Goal: Share content: Share content

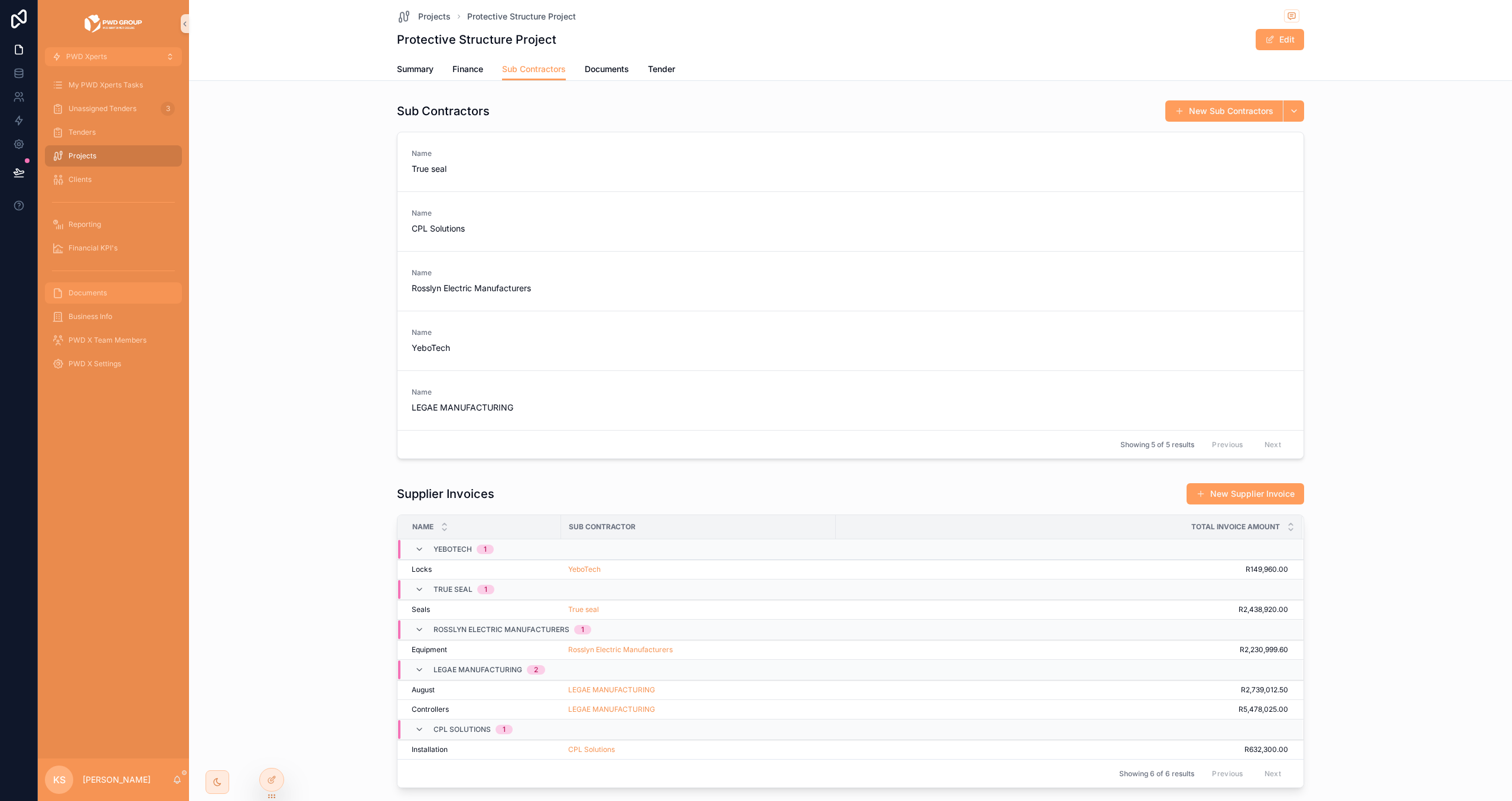
click at [115, 294] on div "Documents" at bounding box center [114, 293] width 123 height 19
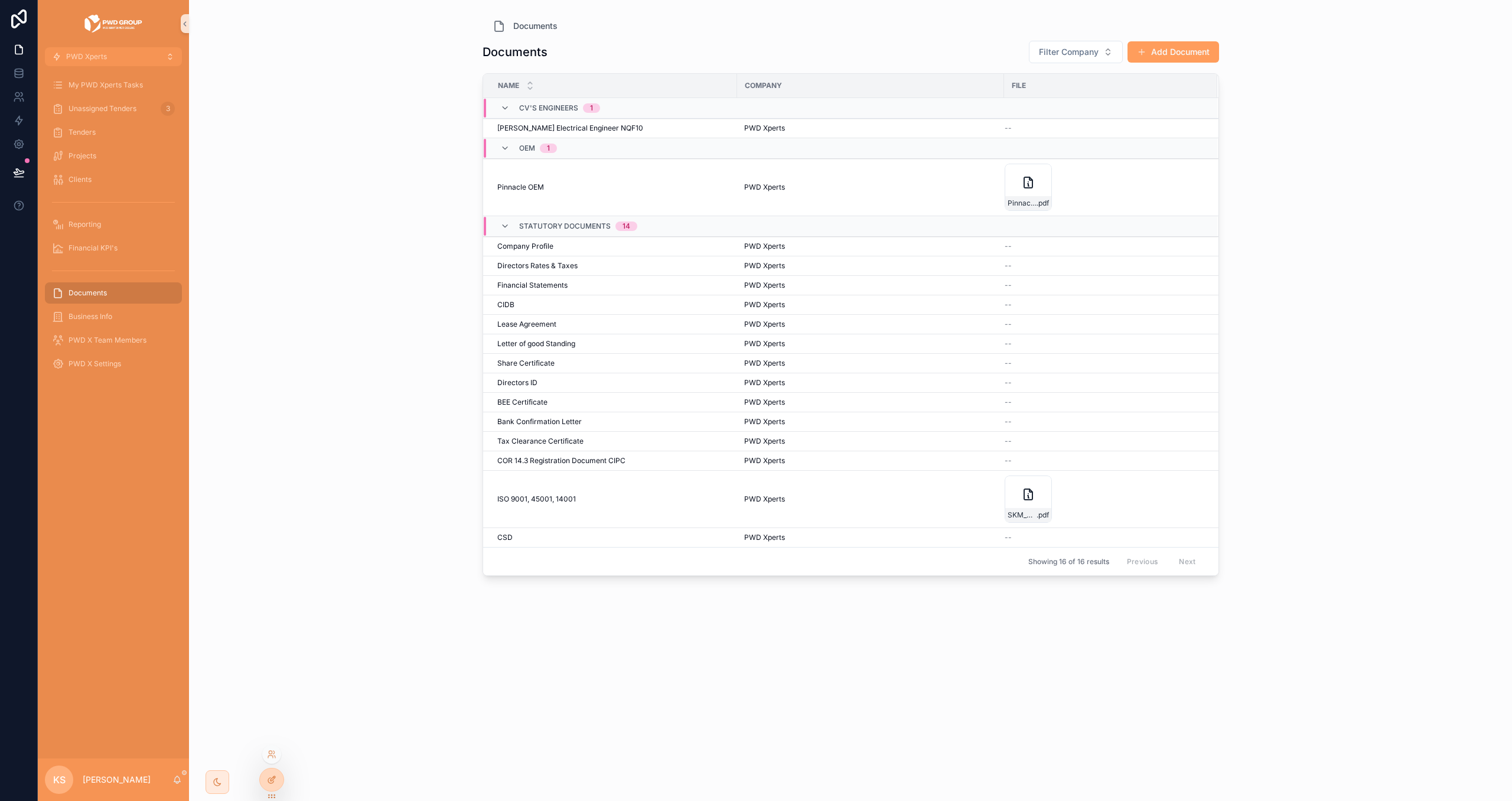
click at [267, 778] on icon at bounding box center [271, 779] width 9 height 9
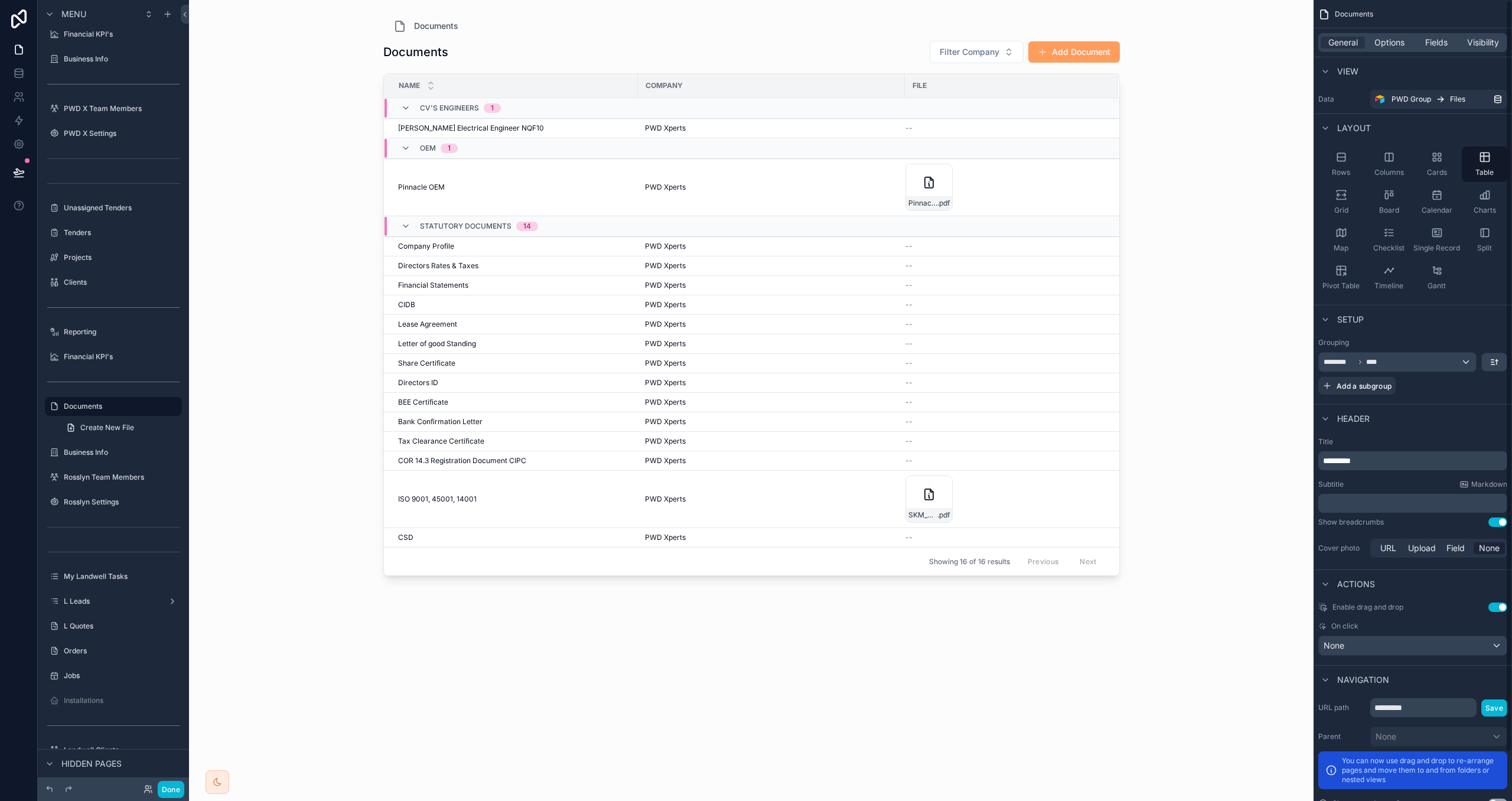
scroll to position [51, 0]
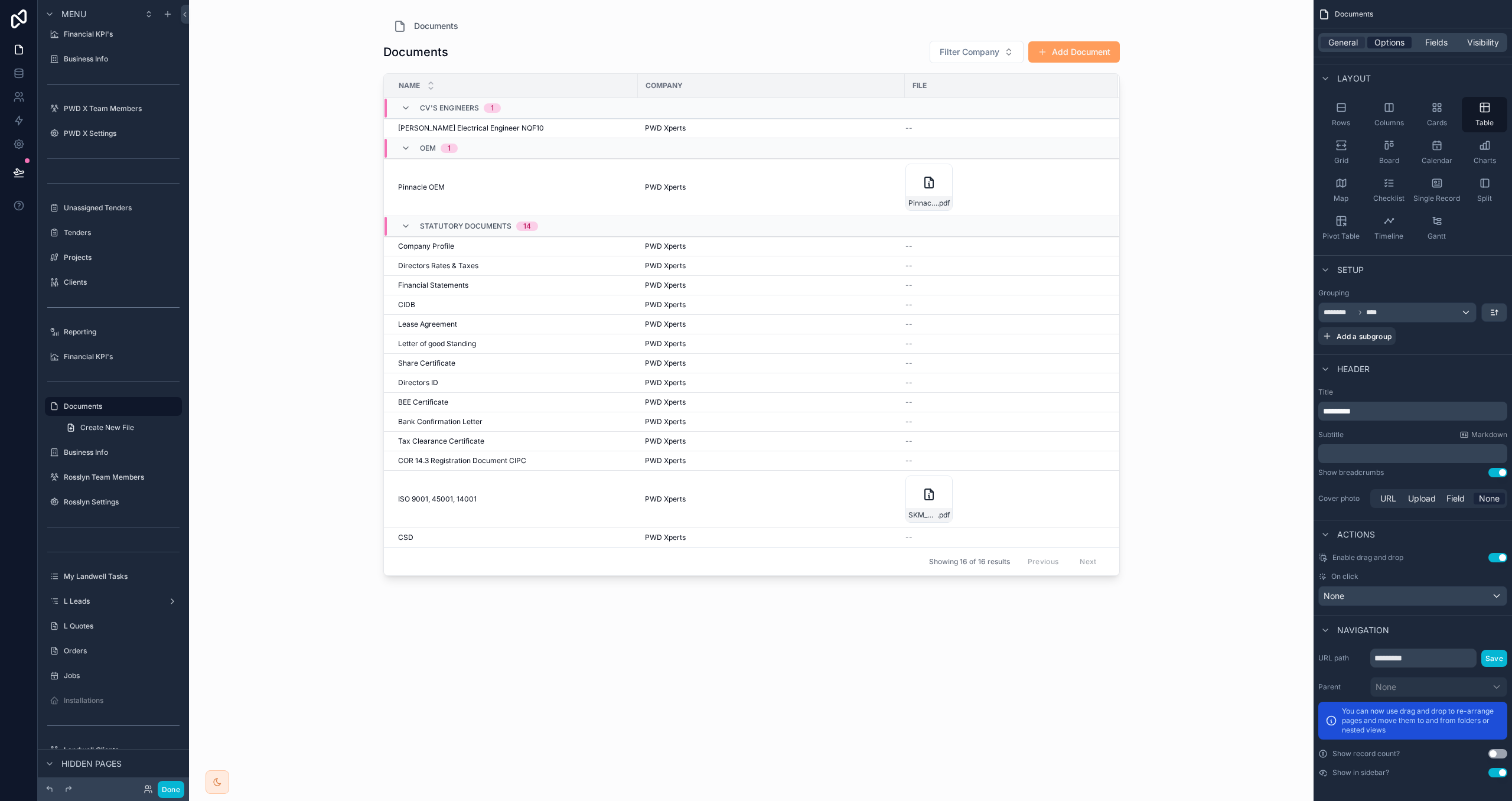
click at [1392, 40] on span "Options" at bounding box center [1390, 42] width 30 height 12
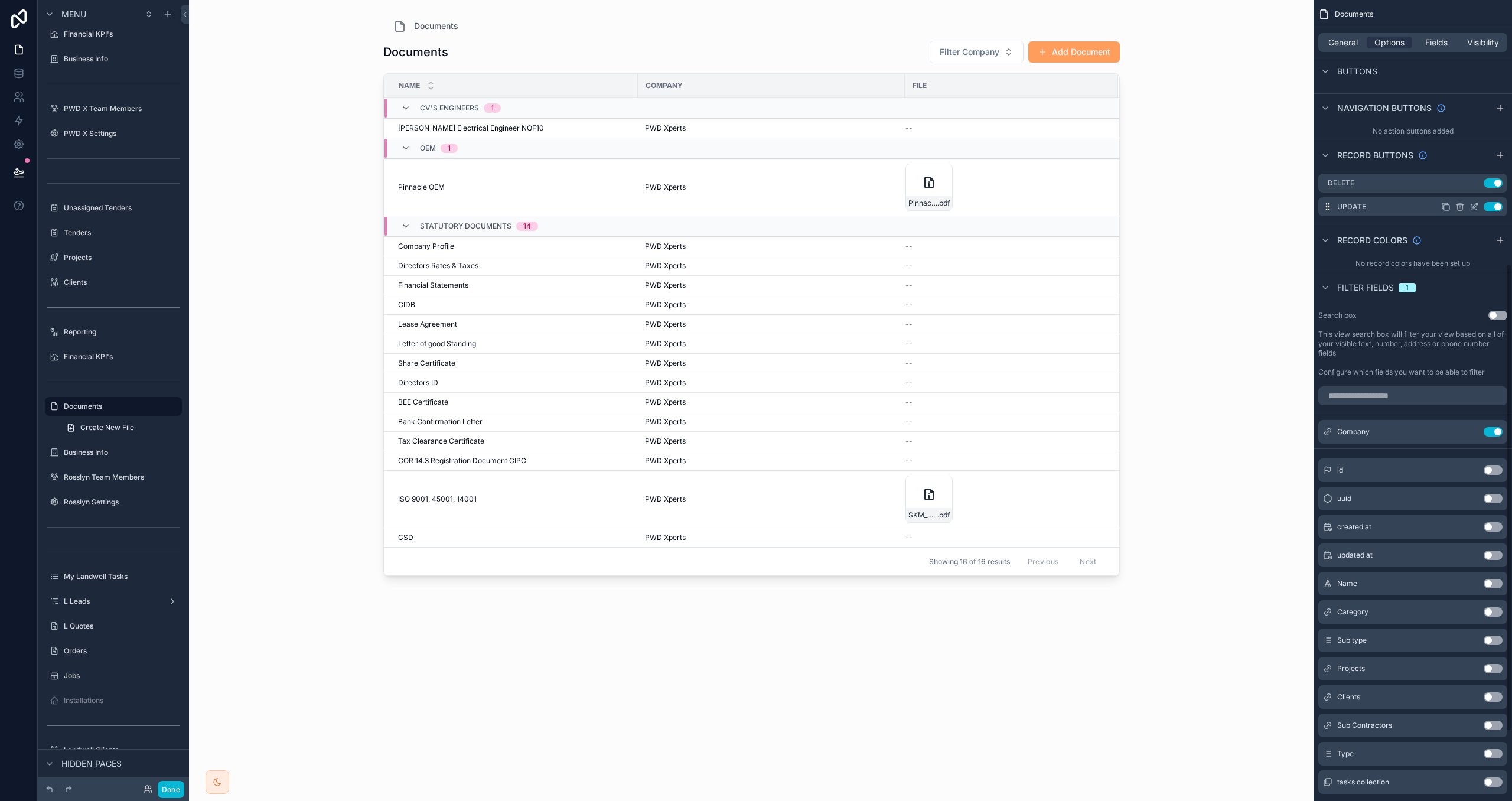
scroll to position [570, 0]
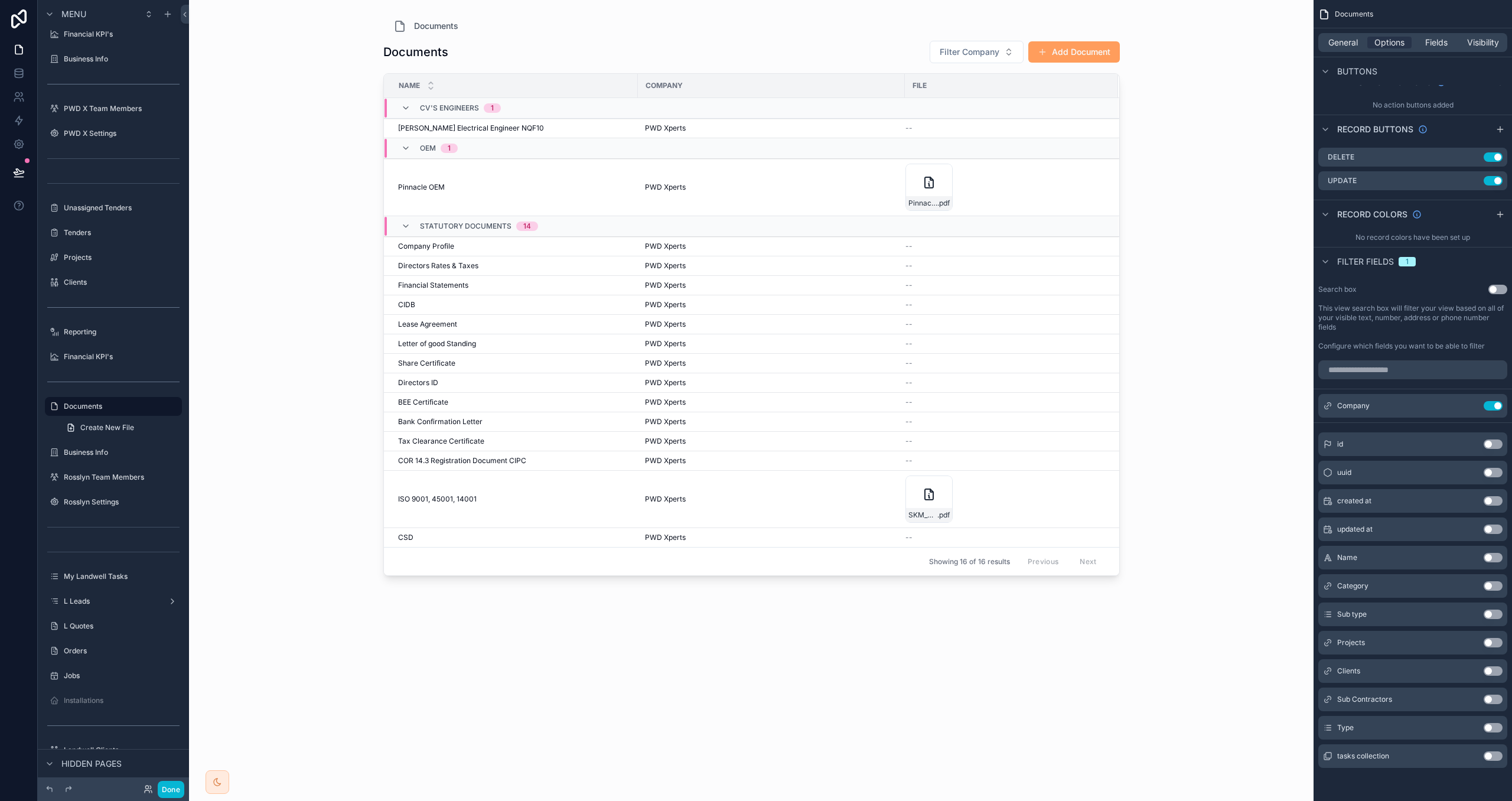
click at [1492, 556] on button "Use setting" at bounding box center [1493, 557] width 19 height 9
click at [165, 787] on button "Done" at bounding box center [170, 789] width 26 height 17
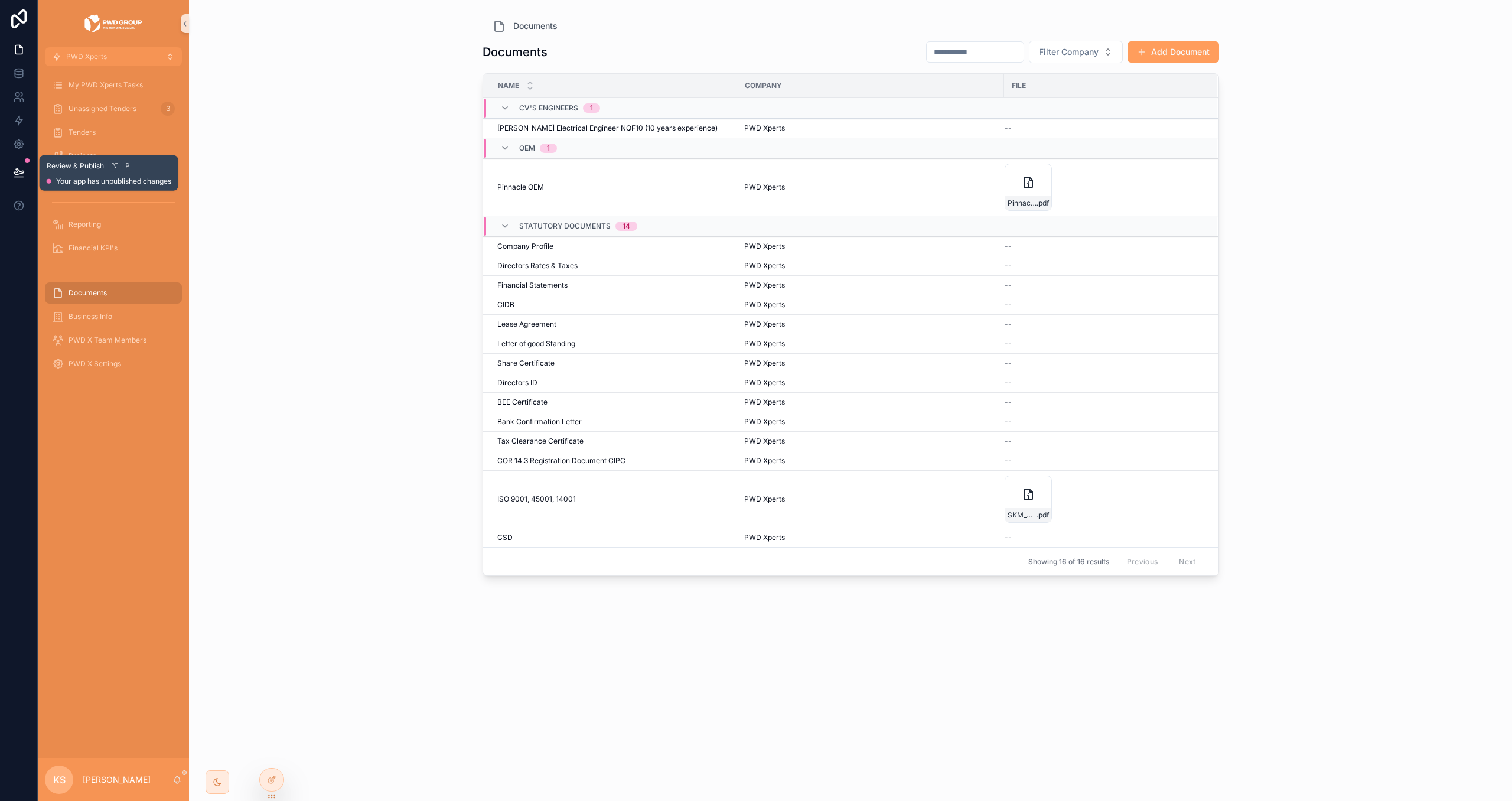
click at [21, 171] on icon at bounding box center [19, 172] width 12 height 12
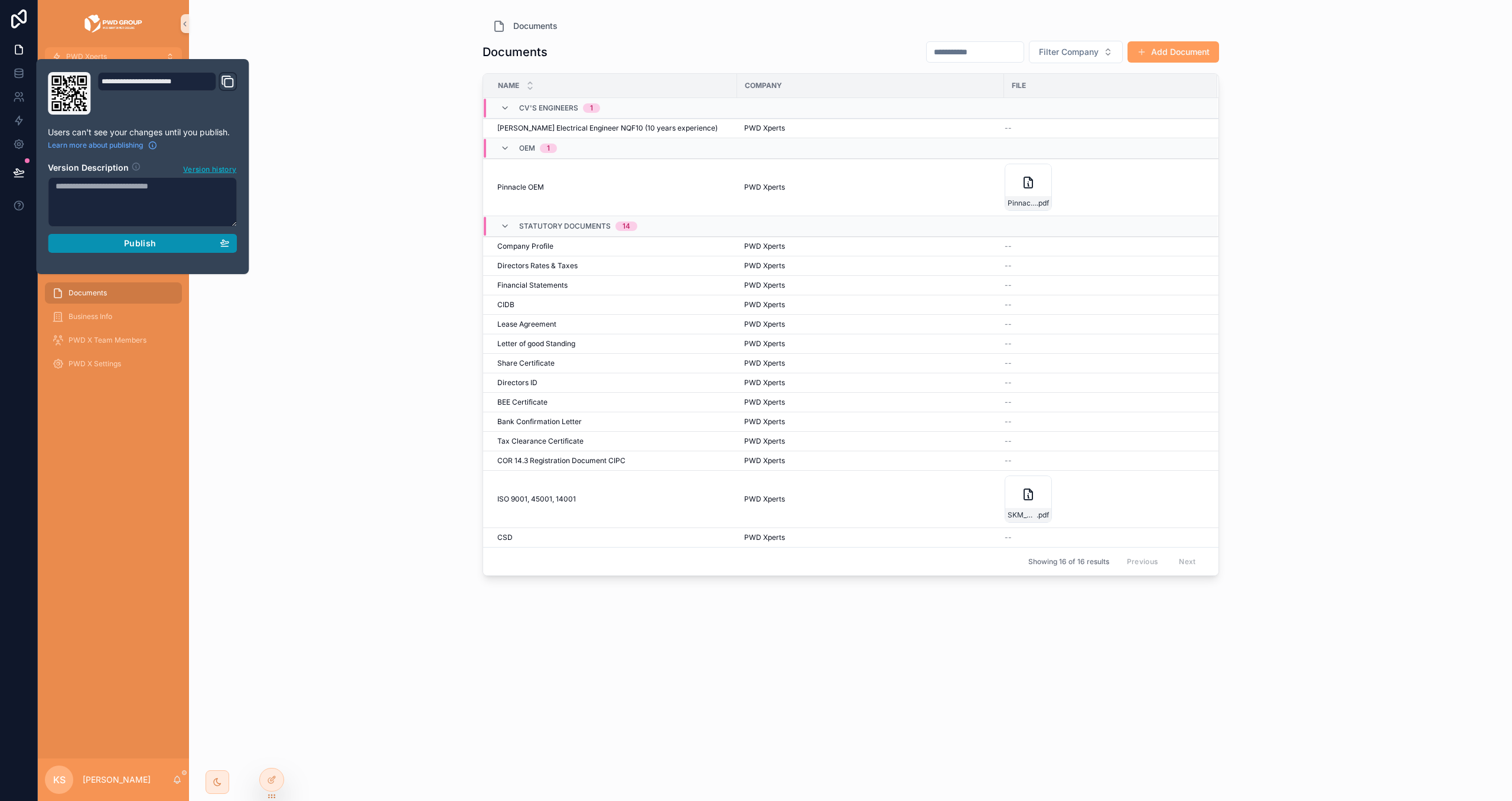
click at [146, 247] on span "Publish" at bounding box center [140, 243] width 32 height 11
